Goal: Transaction & Acquisition: Obtain resource

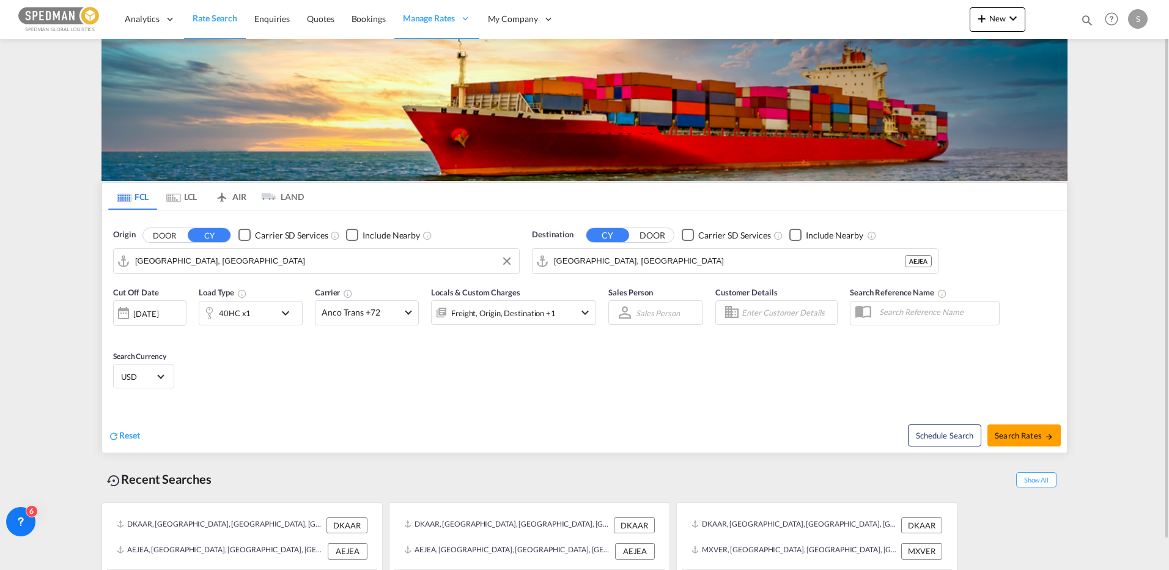
click at [229, 259] on input "[GEOGRAPHIC_DATA], [GEOGRAPHIC_DATA]" at bounding box center [324, 261] width 378 height 18
click at [644, 267] on input "[GEOGRAPHIC_DATA], [GEOGRAPHIC_DATA]" at bounding box center [743, 261] width 378 height 18
type input "e"
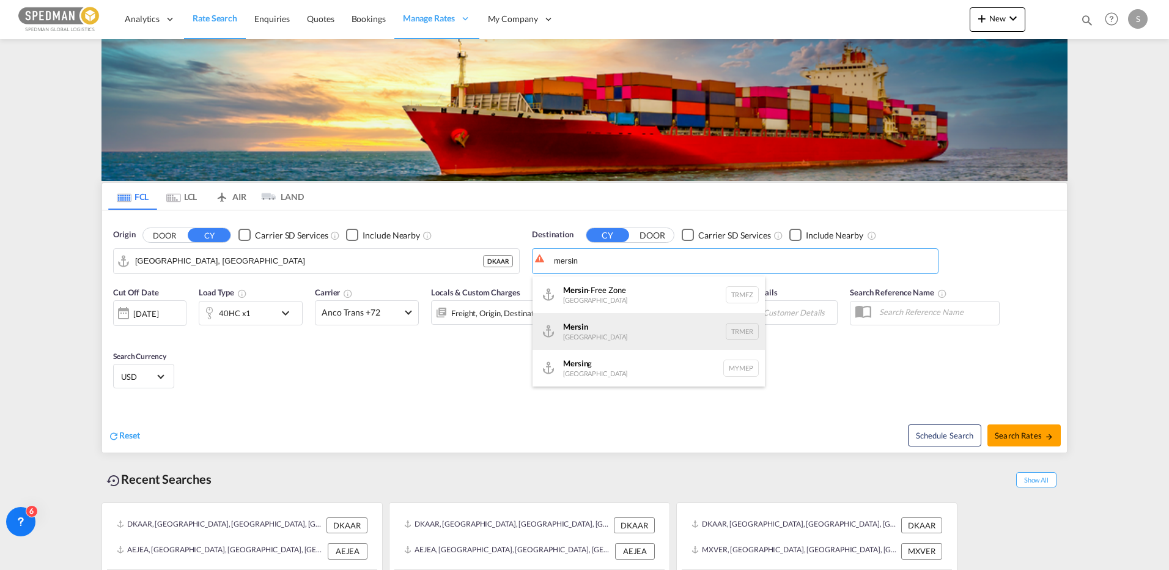
click at [596, 328] on div "Mersin [GEOGRAPHIC_DATA] TRMER" at bounding box center [648, 331] width 232 height 37
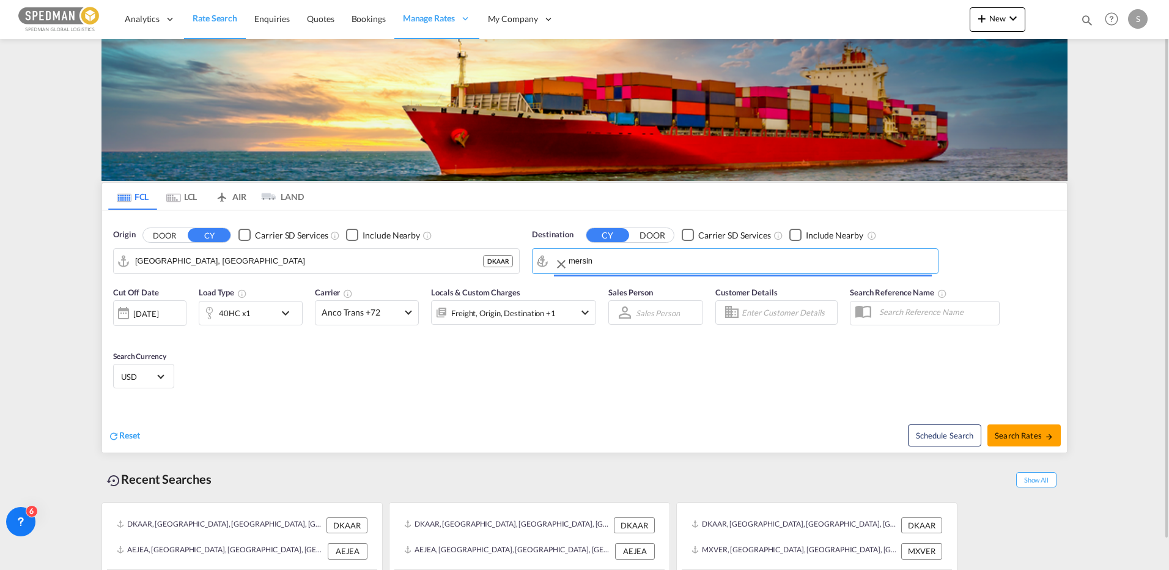
type input "Mersin, TRMER"
click at [1025, 421] on div "Schedule Search Search Rates" at bounding box center [826, 428] width 479 height 47
click at [1020, 433] on span "Search Rates" at bounding box center [1023, 435] width 59 height 10
type input "DKAAR to TRMER / [DATE]"
